Goal: Complete application form: Complete application form

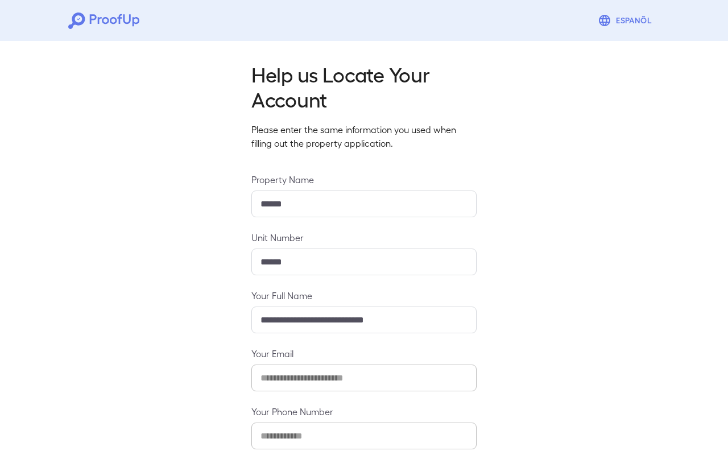
scroll to position [60, 0]
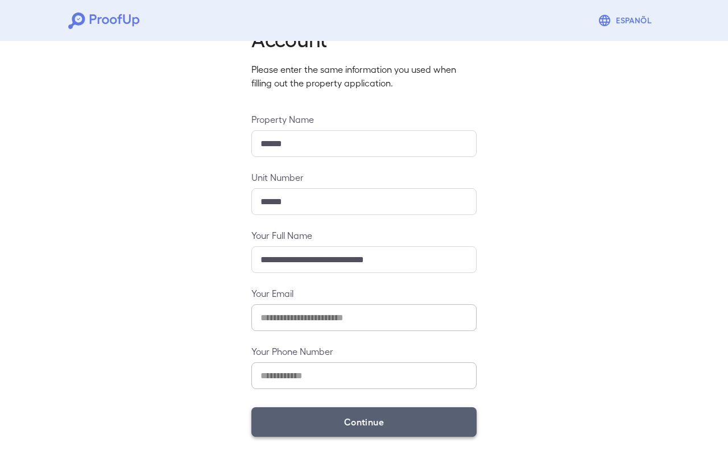
click at [316, 419] on button "Continue" at bounding box center [363, 422] width 225 height 30
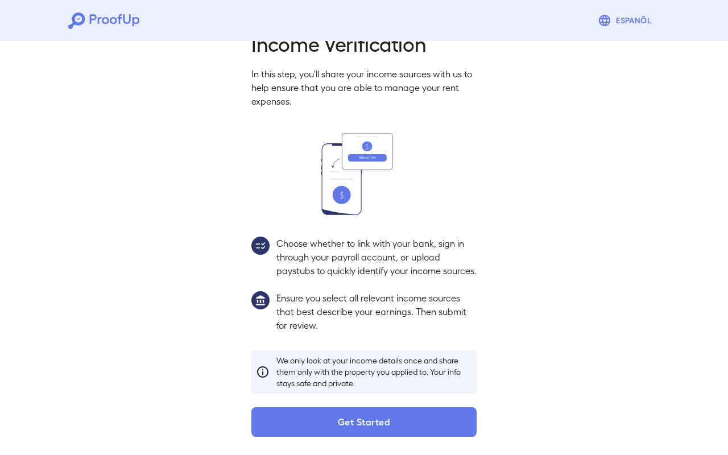
scroll to position [44, 0]
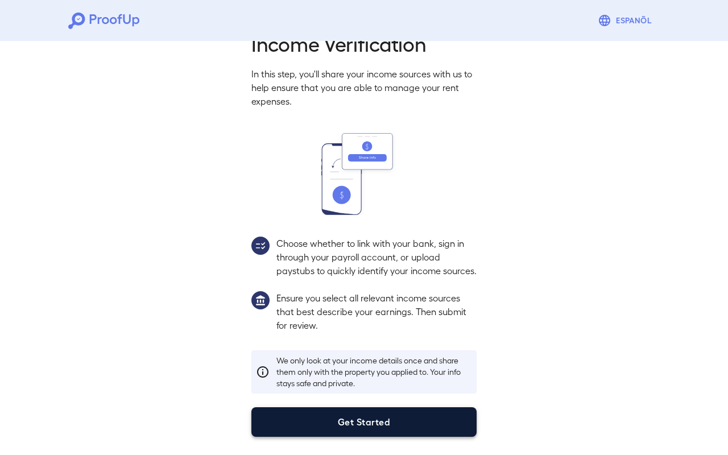
click at [322, 424] on button "Get Started" at bounding box center [363, 422] width 225 height 30
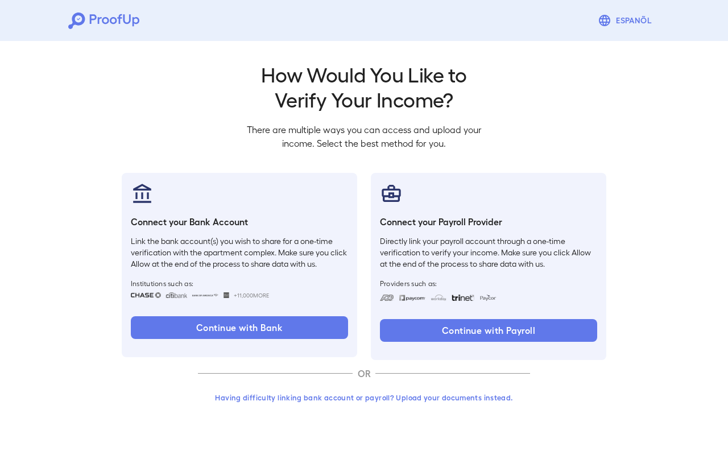
click at [329, 395] on button "Having difficulty linking bank account or payroll? Upload your documents instea…" at bounding box center [364, 397] width 332 height 20
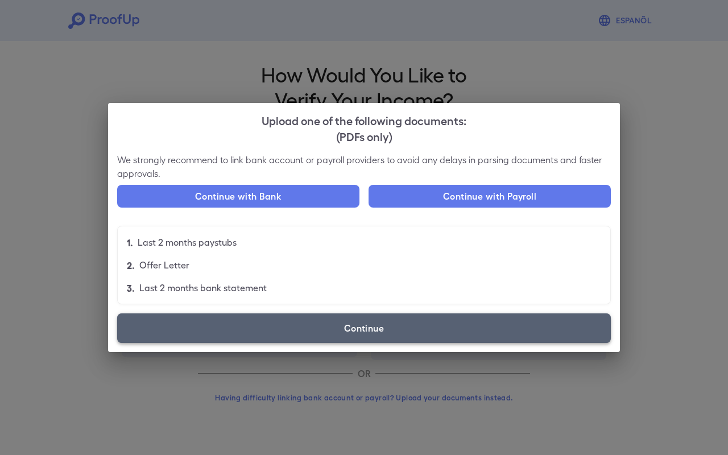
click at [322, 331] on label "Continue" at bounding box center [363, 328] width 493 height 30
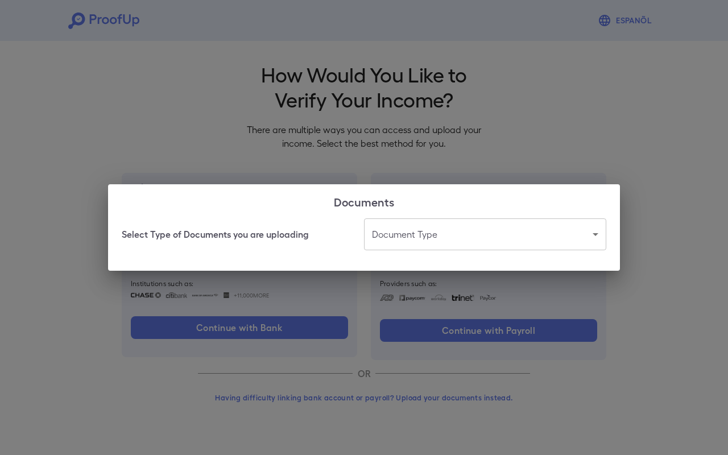
click at [396, 237] on body "Espanõl Go back How Would You Like to Verify Your Income? There are multiple wa…" at bounding box center [364, 217] width 728 height 434
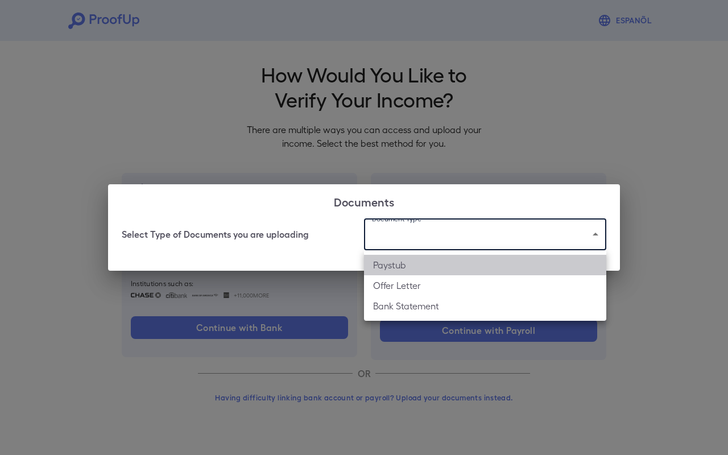
click at [425, 261] on li "Paystub" at bounding box center [485, 265] width 242 height 20
type input "*******"
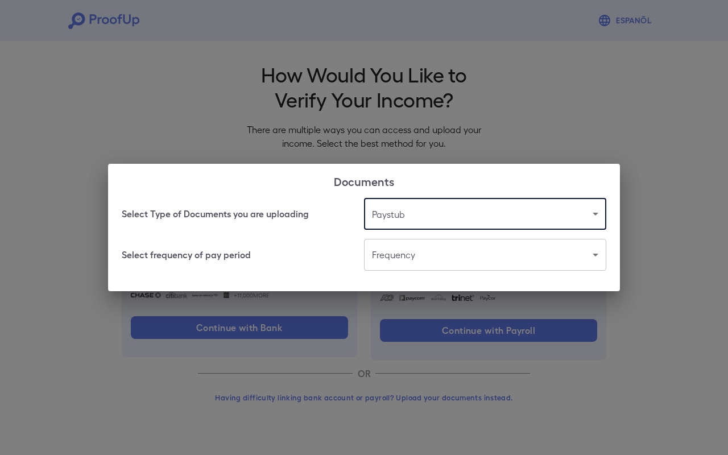
click at [397, 258] on body "Espanõl Go back How Would You Like to Verify Your Income? There are multiple wa…" at bounding box center [364, 217] width 728 height 434
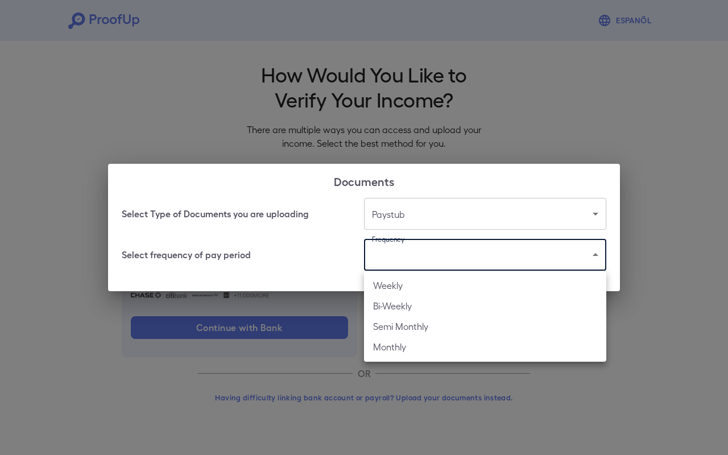
click at [403, 286] on li "Weekly" at bounding box center [485, 285] width 242 height 20
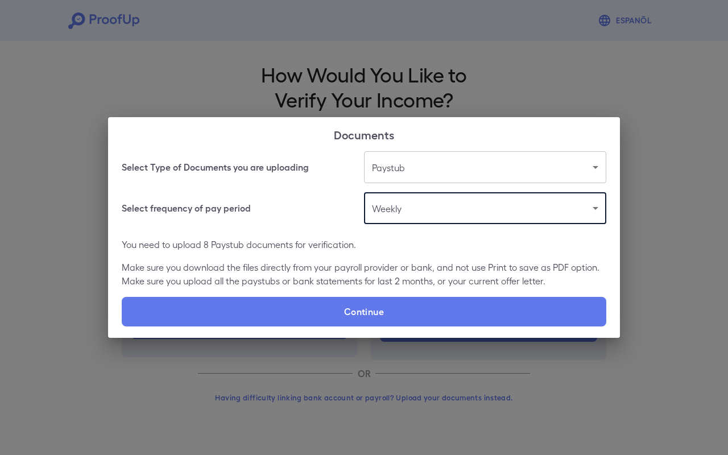
click at [398, 211] on body "Espanõl Go back How Would You Like to Verify Your Income? There are multiple wa…" at bounding box center [364, 217] width 728 height 434
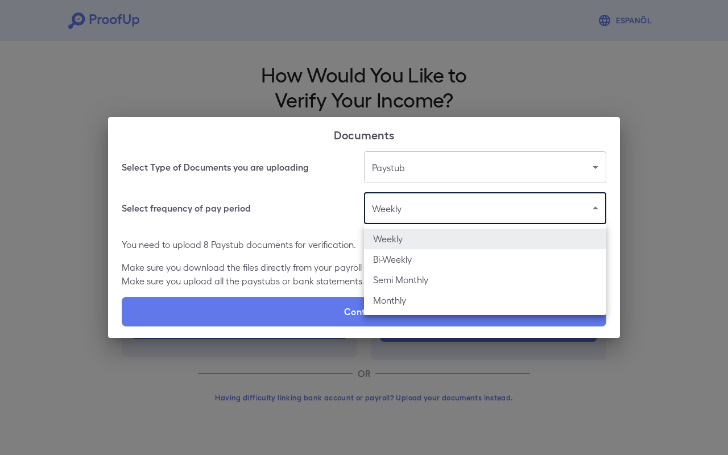
click at [400, 264] on li "Bi-Weekly" at bounding box center [485, 259] width 242 height 20
type input "*********"
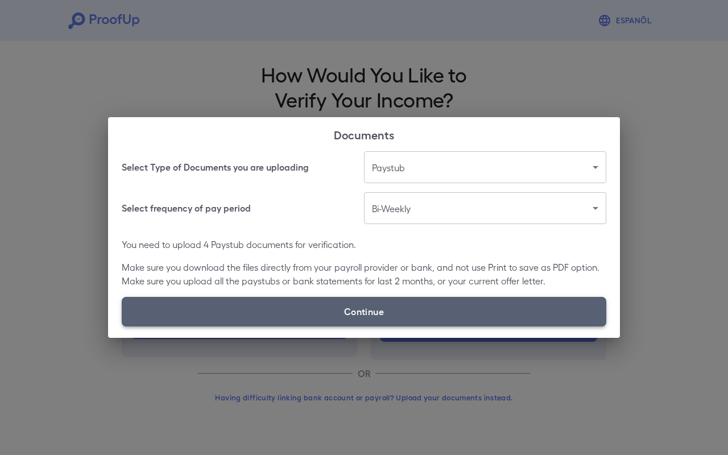
click at [372, 309] on label "Continue" at bounding box center [364, 312] width 484 height 30
click at [122, 326] on input "Continue" at bounding box center [122, 326] width 1 height 1
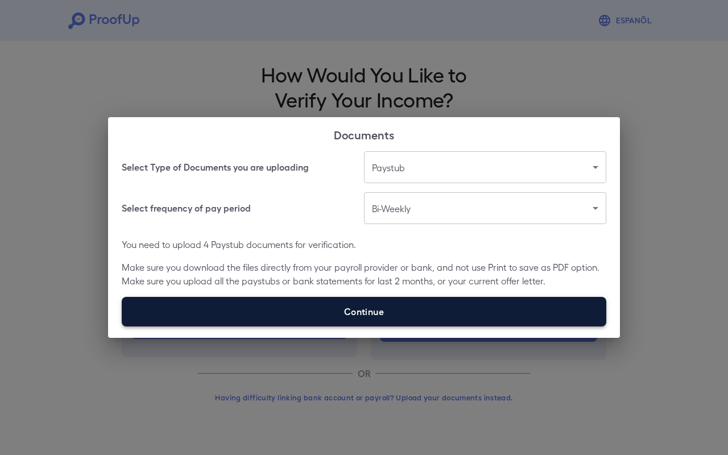
type input "**********"
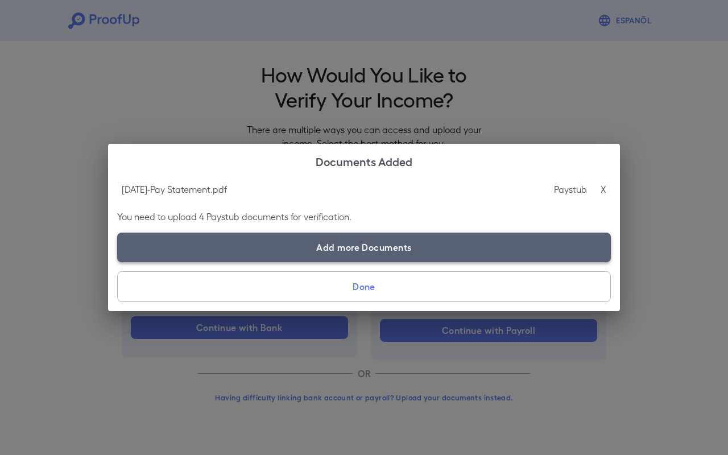
click at [320, 246] on label "Add more Documents" at bounding box center [363, 248] width 493 height 30
click at [118, 262] on input "Add more Documents" at bounding box center [117, 262] width 1 height 1
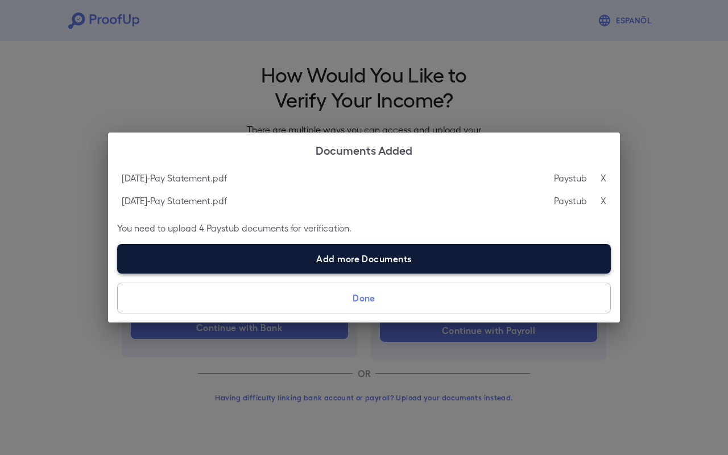
click at [326, 259] on label "Add more Documents" at bounding box center [363, 259] width 493 height 30
click at [118, 273] on input "Add more Documents" at bounding box center [117, 273] width 1 height 1
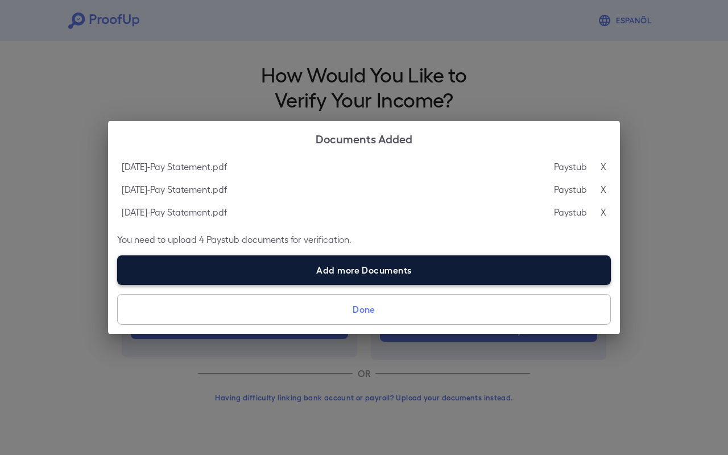
click at [346, 265] on label "Add more Documents" at bounding box center [363, 270] width 493 height 30
click at [118, 284] on input "Add more Documents" at bounding box center [117, 284] width 1 height 1
type input "**********"
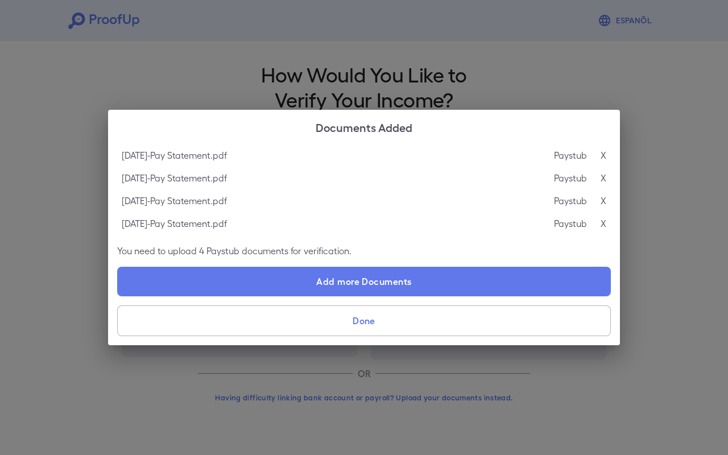
click at [380, 320] on button "Done" at bounding box center [363, 320] width 493 height 31
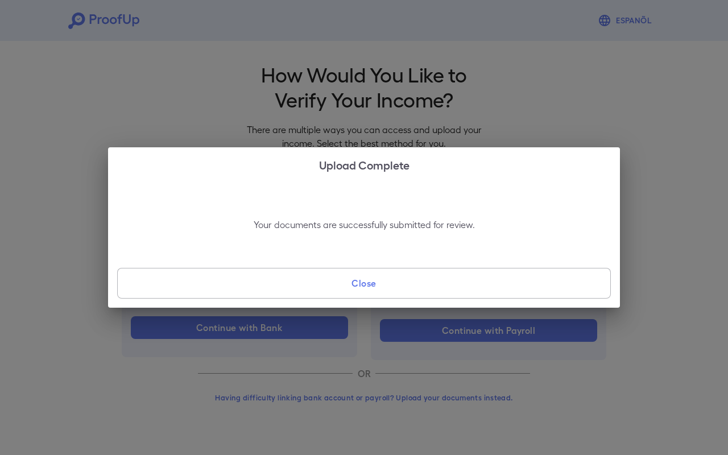
click at [370, 284] on button "Close" at bounding box center [363, 283] width 493 height 31
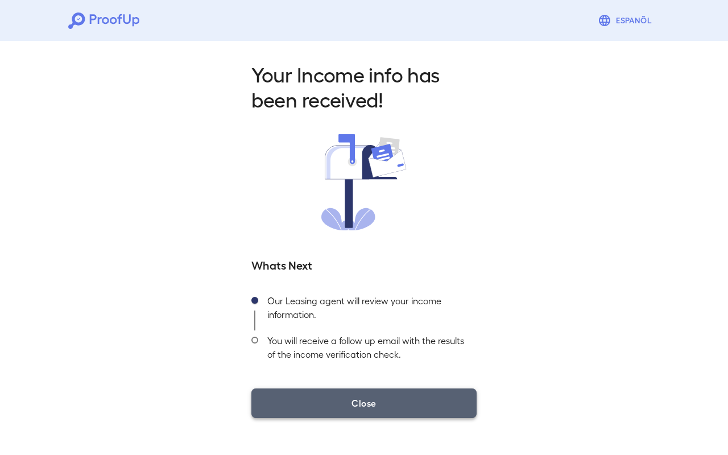
click at [341, 400] on button "Close" at bounding box center [363, 403] width 225 height 30
